Goal: Find specific page/section: Find specific page/section

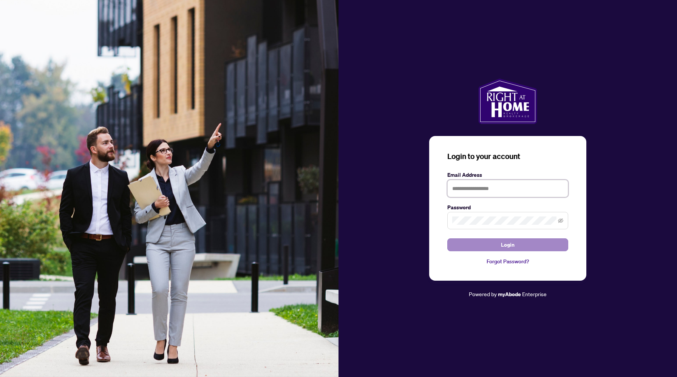
type input "**********"
click at [550, 244] on button "Login" at bounding box center [507, 244] width 121 height 13
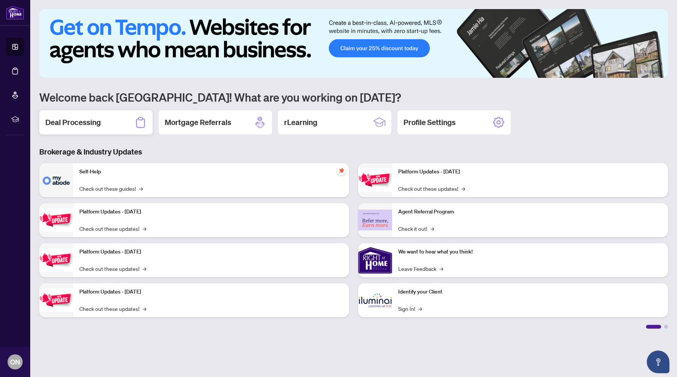
click at [135, 123] on icon at bounding box center [141, 122] width 12 height 12
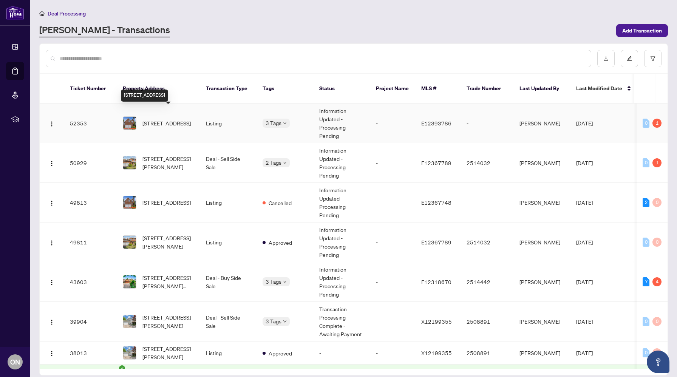
click at [156, 119] on span "[STREET_ADDRESS]" at bounding box center [166, 123] width 48 height 8
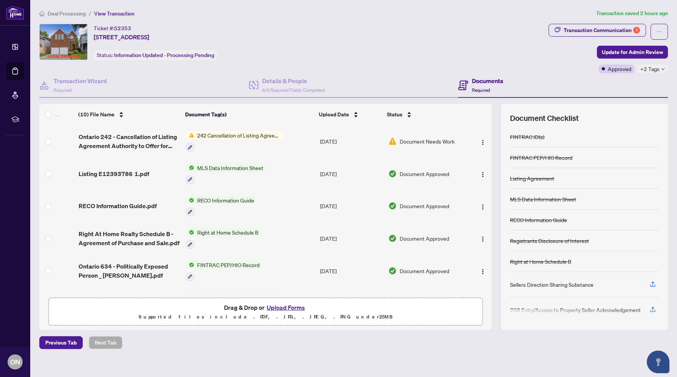
scroll to position [0, 0]
click at [146, 138] on span "Ontario 242 - Cancellation of Listing Agreement Authority to Offer for Sale.pdf" at bounding box center [129, 141] width 101 height 18
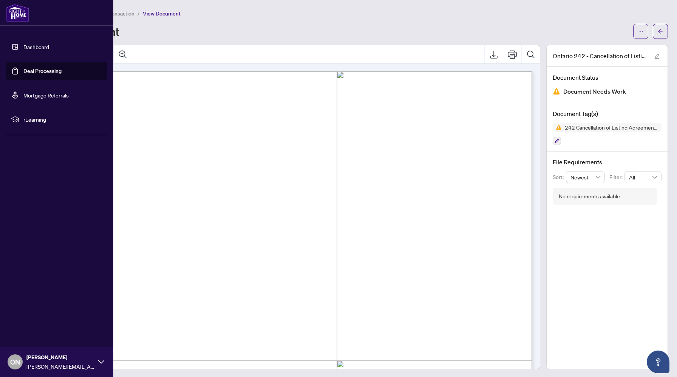
click at [23, 48] on link "Dashboard" at bounding box center [36, 46] width 26 height 7
